Goal: Information Seeking & Learning: Understand process/instructions

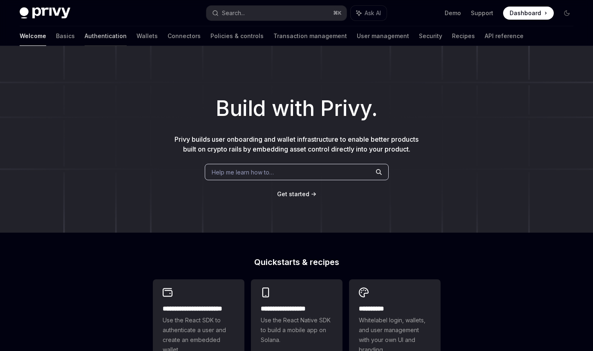
click at [85, 37] on link "Authentication" at bounding box center [106, 36] width 42 height 20
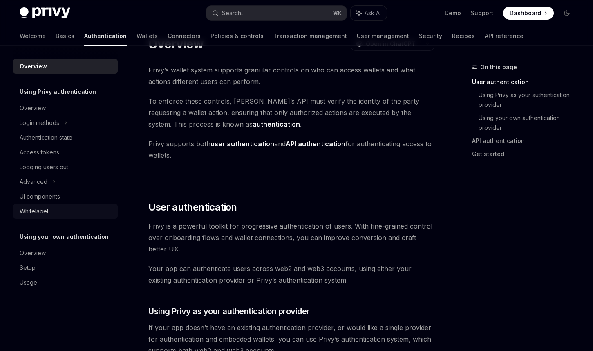
scroll to position [28, 0]
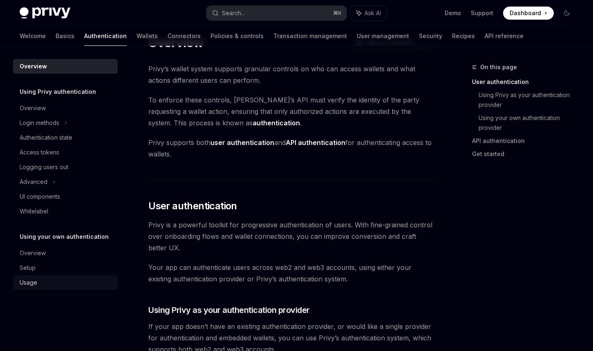
click at [34, 281] on div "Usage" at bounding box center [29, 282] width 18 height 10
type textarea "*"
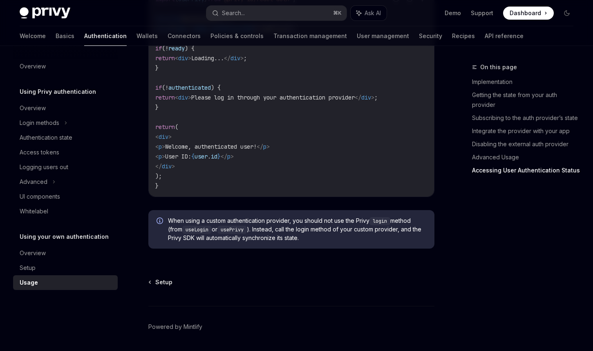
scroll to position [1718, 0]
